Goal: Book appointment/travel/reservation

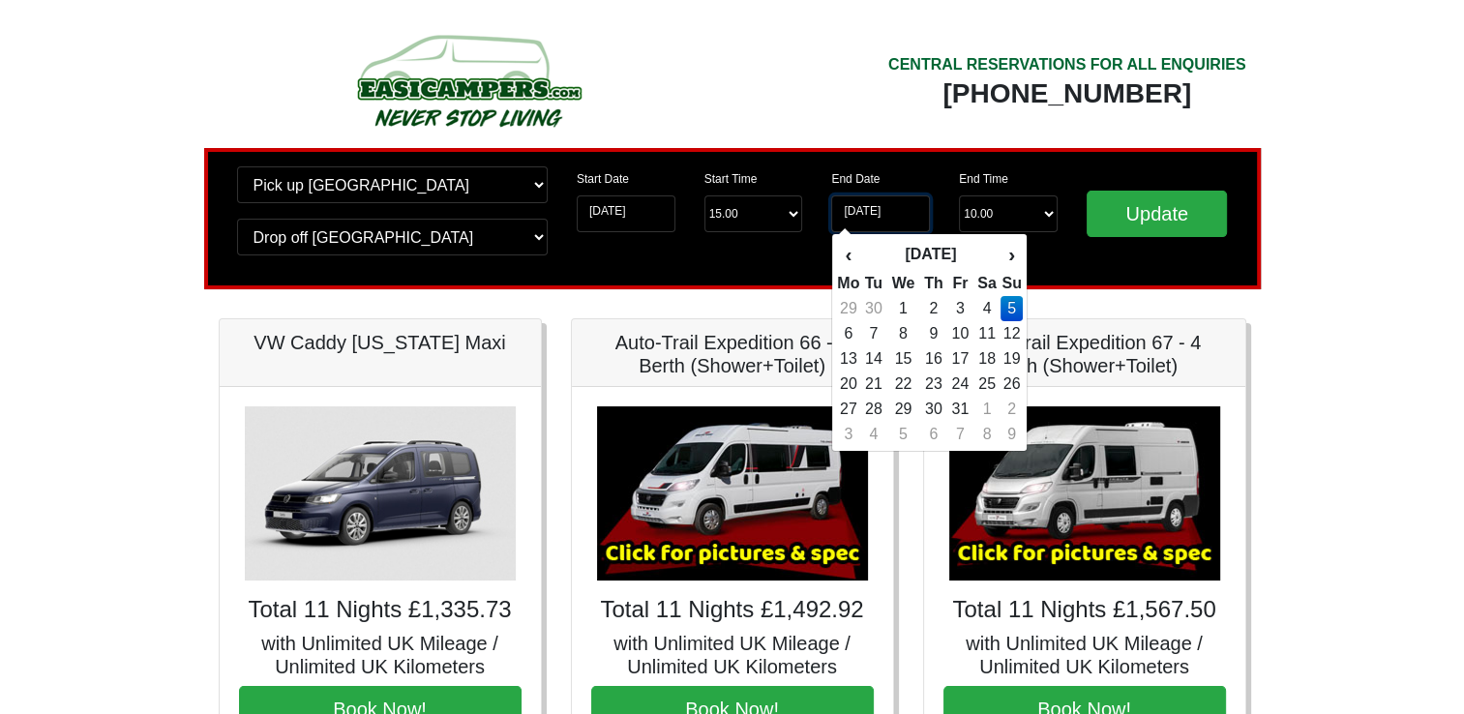
click at [871, 215] on input "[DATE]" at bounding box center [880, 213] width 99 height 37
click at [854, 252] on th "‹" at bounding box center [848, 254] width 24 height 33
click at [1006, 417] on td "28" at bounding box center [1011, 409] width 21 height 25
type input "[DATE]"
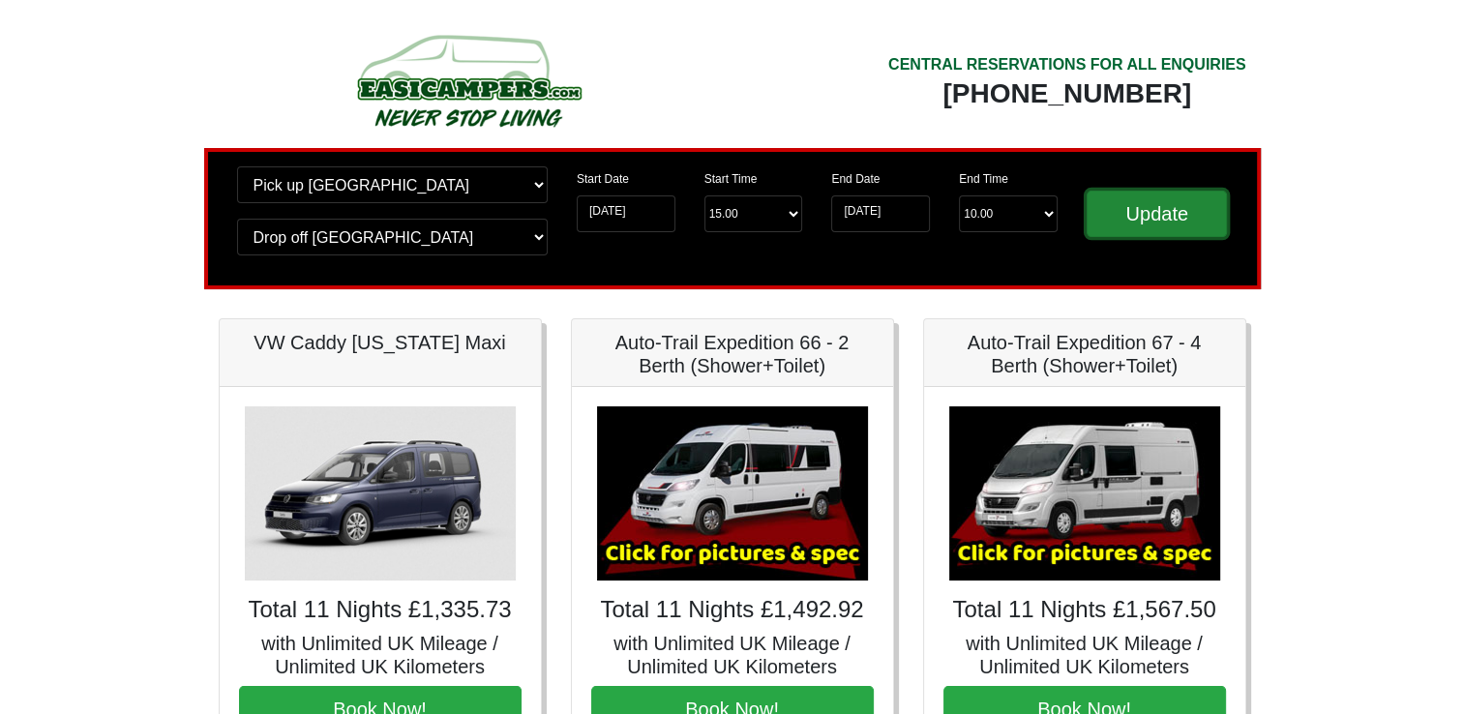
click at [1150, 230] on input "Update" at bounding box center [1157, 214] width 141 height 46
